Goal: Task Accomplishment & Management: Manage account settings

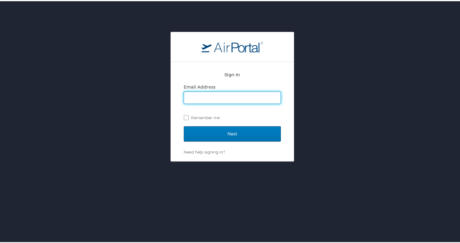
type input "shavannahenry@gmail.com"
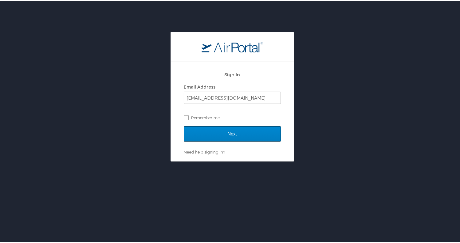
click at [204, 131] on input "Next" at bounding box center [232, 132] width 97 height 15
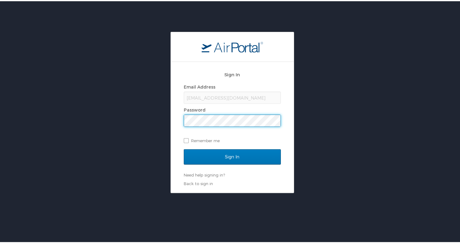
click at [230, 156] on input "Sign In" at bounding box center [232, 155] width 97 height 15
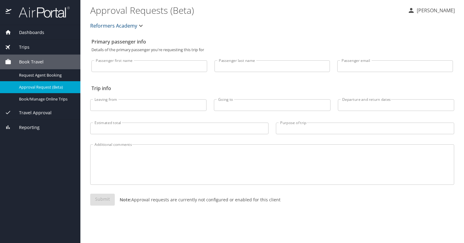
click at [32, 32] on span "Dashboards" at bounding box center [27, 32] width 33 height 7
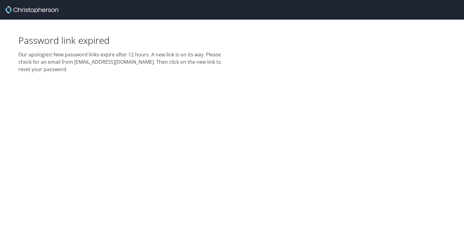
click at [28, 10] on img at bounding box center [31, 9] width 53 height 7
click at [27, 9] on img at bounding box center [31, 9] width 53 height 7
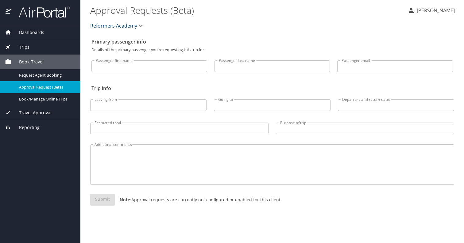
click at [28, 60] on span "Book Travel" at bounding box center [27, 62] width 32 height 7
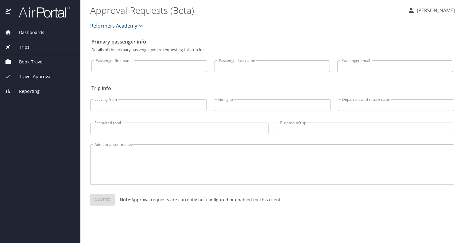
click at [28, 60] on span "Book Travel" at bounding box center [27, 62] width 32 height 7
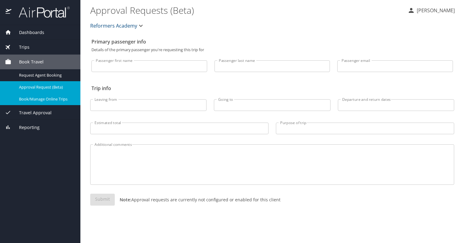
click at [29, 97] on span "Book/Manage Online Trips" at bounding box center [46, 99] width 54 height 6
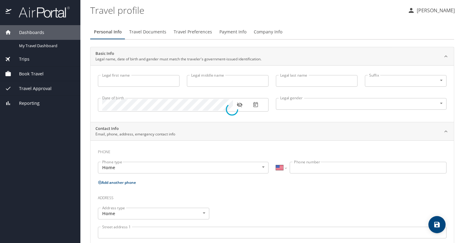
select select "US"
type input "Shavanna"
type input "Toya"
type input "Henry"
type input "Female"
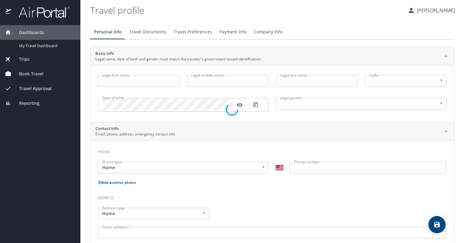
type input "Paula"
type input "Conerly"
type input "(510) 677-8376"
type input "paula.conerly@yahoo.com"
select select "US"
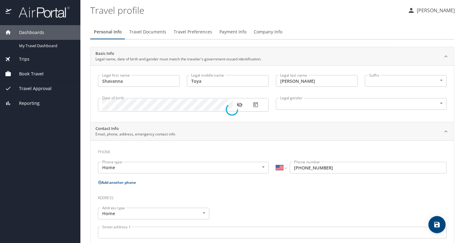
select select "US"
select select "PE"
